Goal: Navigation & Orientation: Find specific page/section

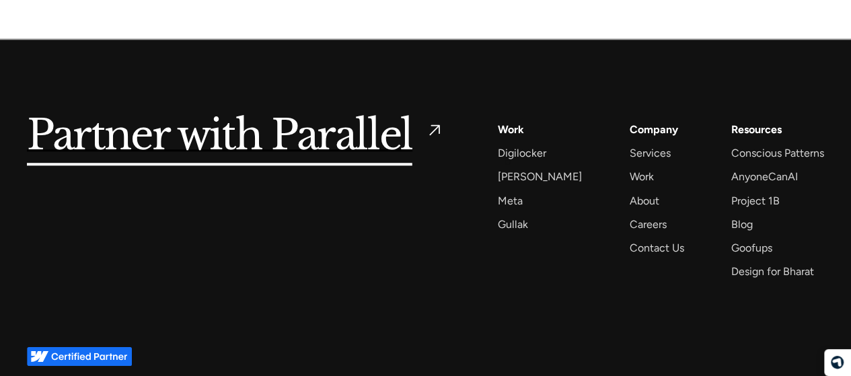
scroll to position [5604, 0]
click at [634, 144] on div "Services" at bounding box center [649, 153] width 41 height 18
